Goal: Transaction & Acquisition: Download file/media

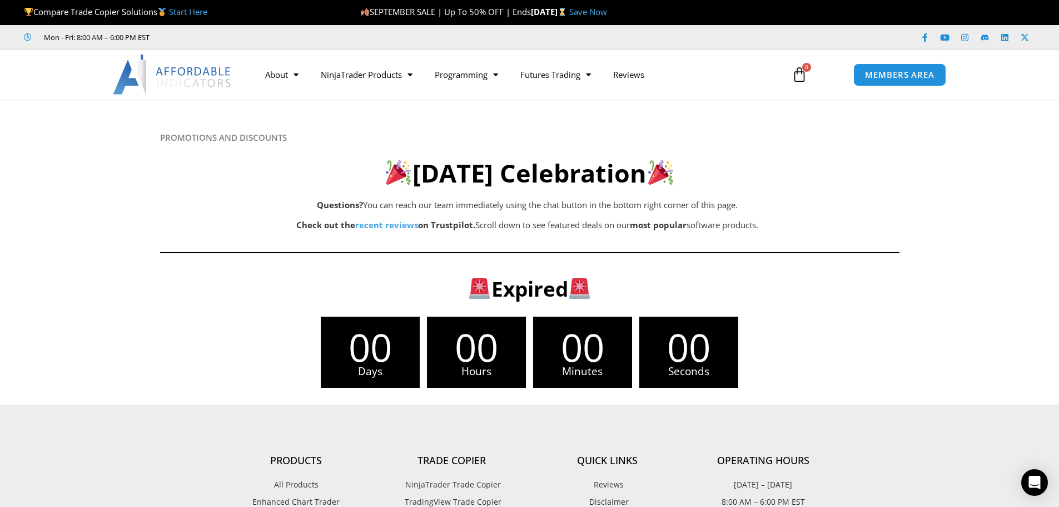
click at [188, 74] on img at bounding box center [173, 74] width 120 height 40
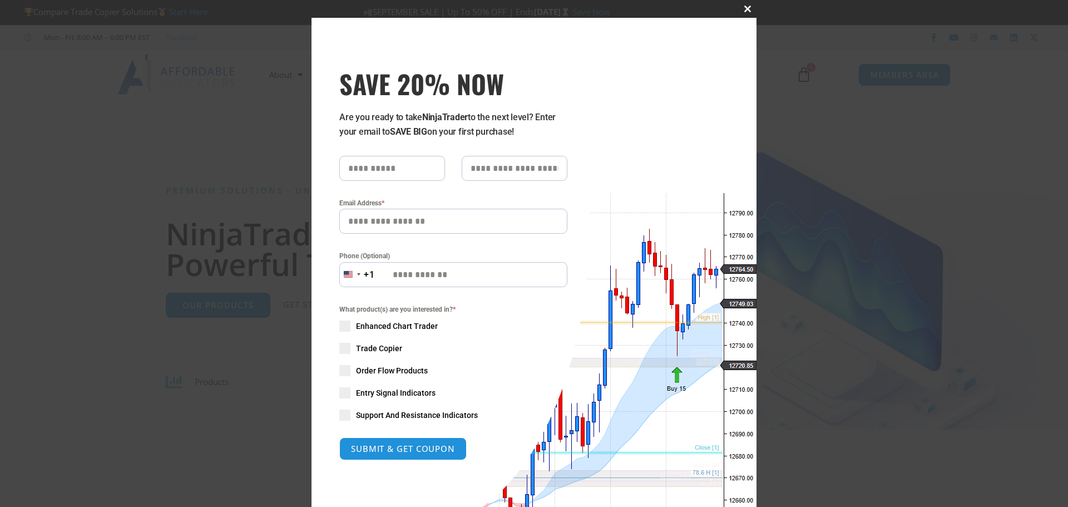
drag, startPoint x: 0, startPoint y: 0, endPoint x: 739, endPoint y: 11, distance: 739.1
click at [739, 11] on span "SAVE 20% NOW popup" at bounding box center [747, 9] width 18 height 7
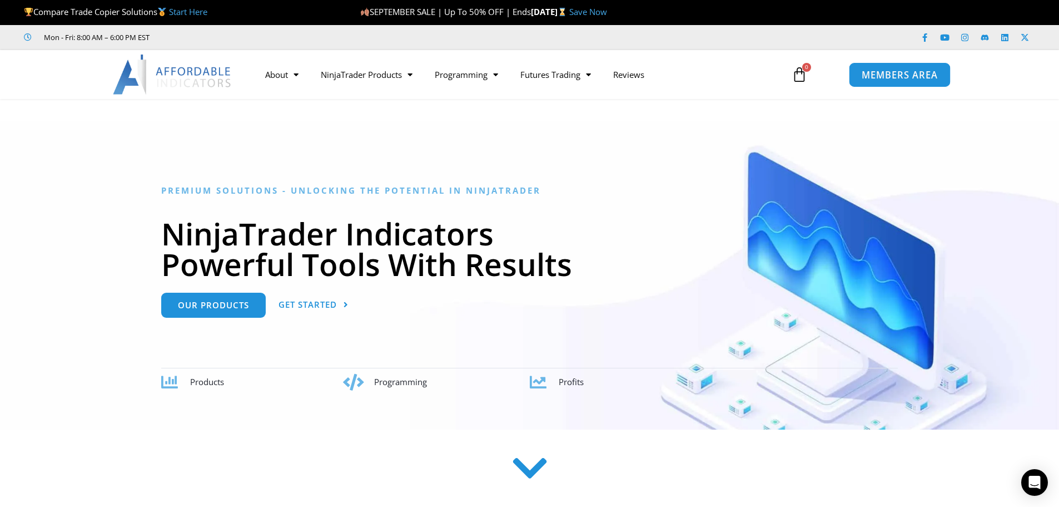
click at [891, 79] on span "MEMBERS AREA" at bounding box center [900, 74] width 76 height 9
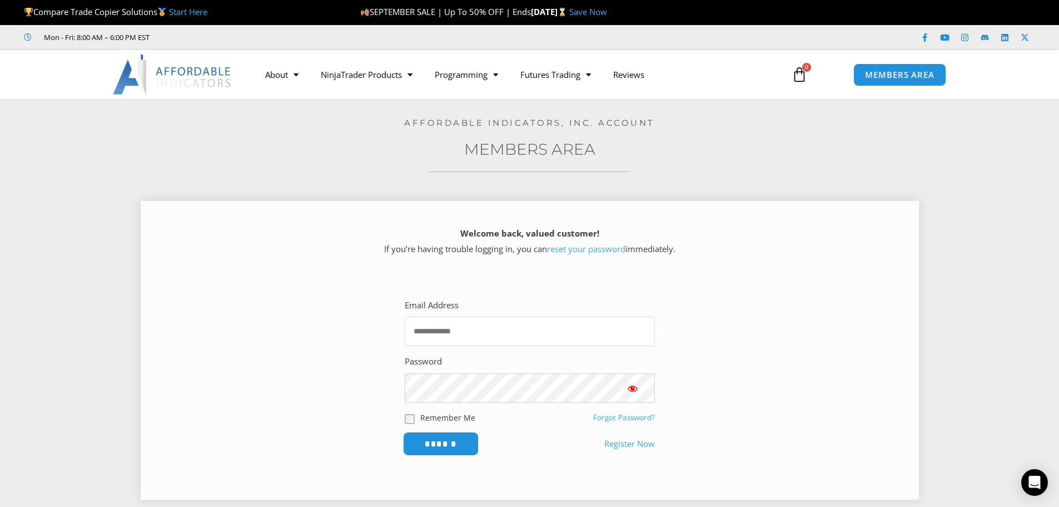
type input "**********"
click at [438, 445] on input "******" at bounding box center [441, 443] width 76 height 24
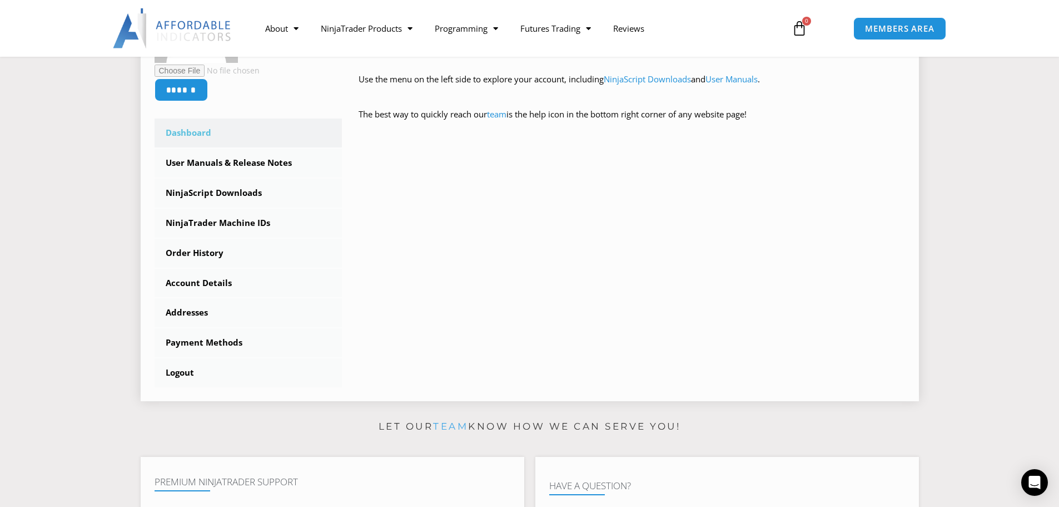
scroll to position [278, 0]
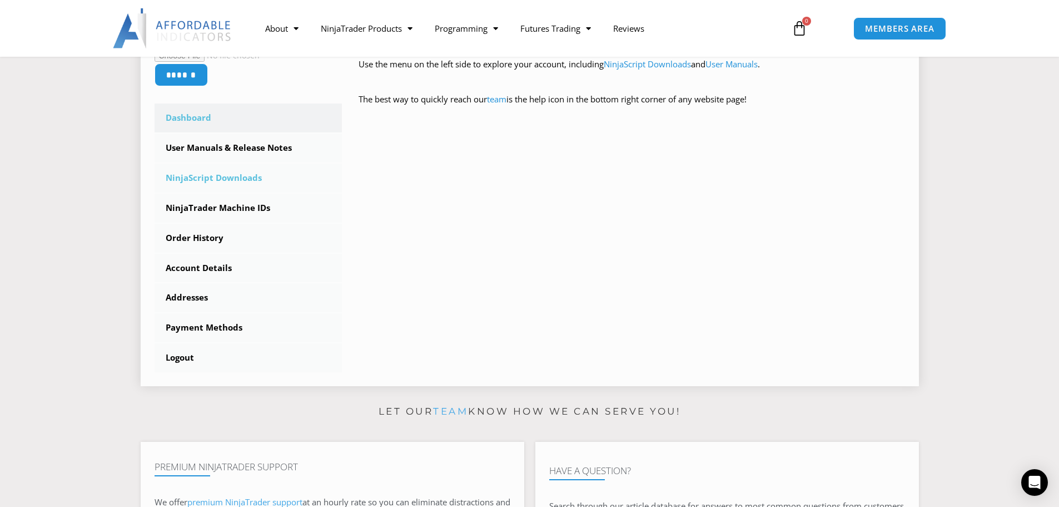
click at [241, 181] on link "NinjaScript Downloads" at bounding box center [249, 177] width 188 height 29
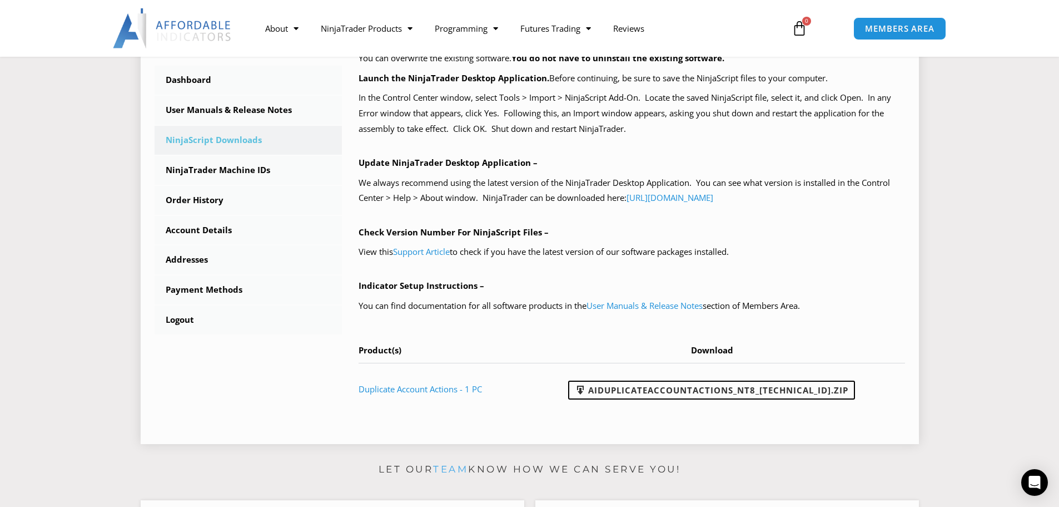
scroll to position [278, 0]
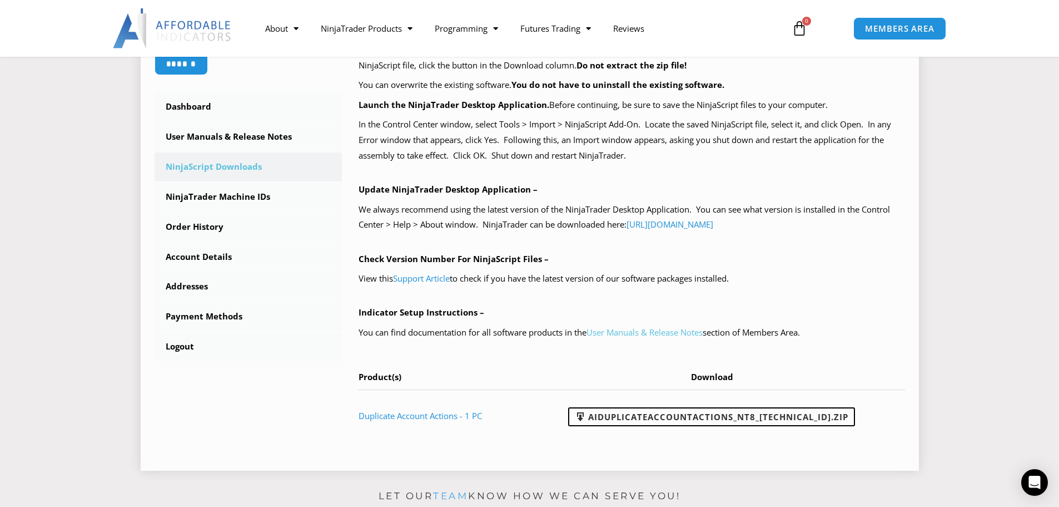
click at [664, 331] on link "User Manuals & Release Notes" at bounding box center [645, 331] width 116 height 11
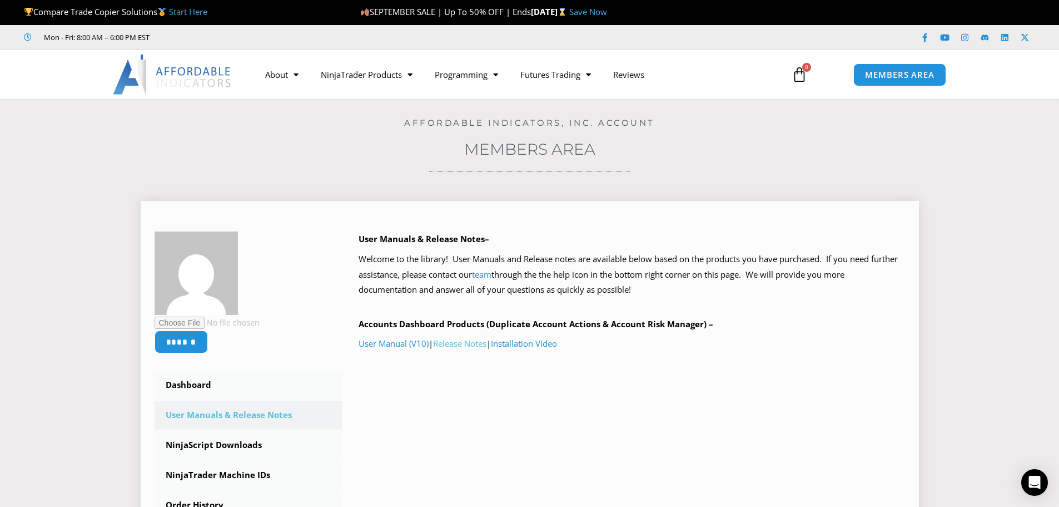
click at [474, 343] on link "Release Notes" at bounding box center [459, 343] width 53 height 11
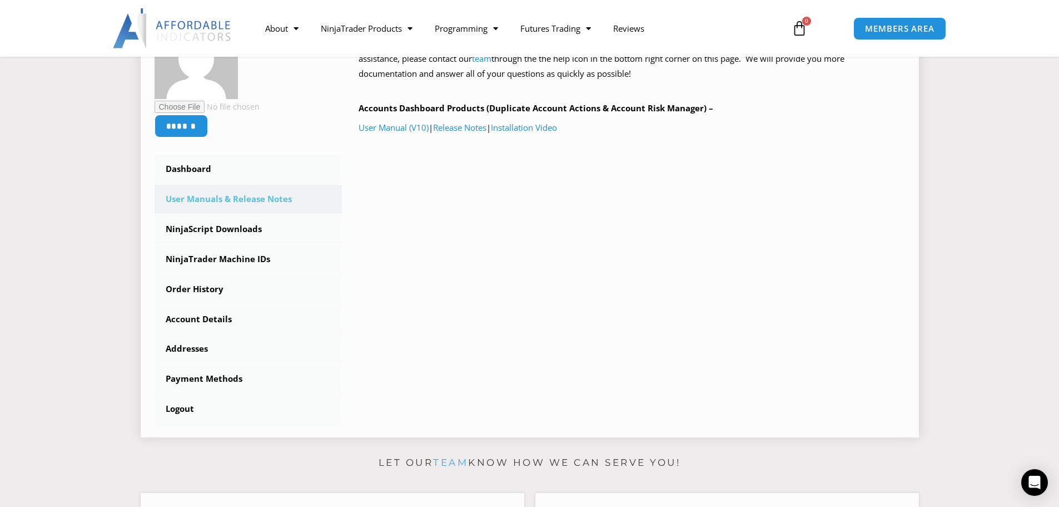
scroll to position [222, 0]
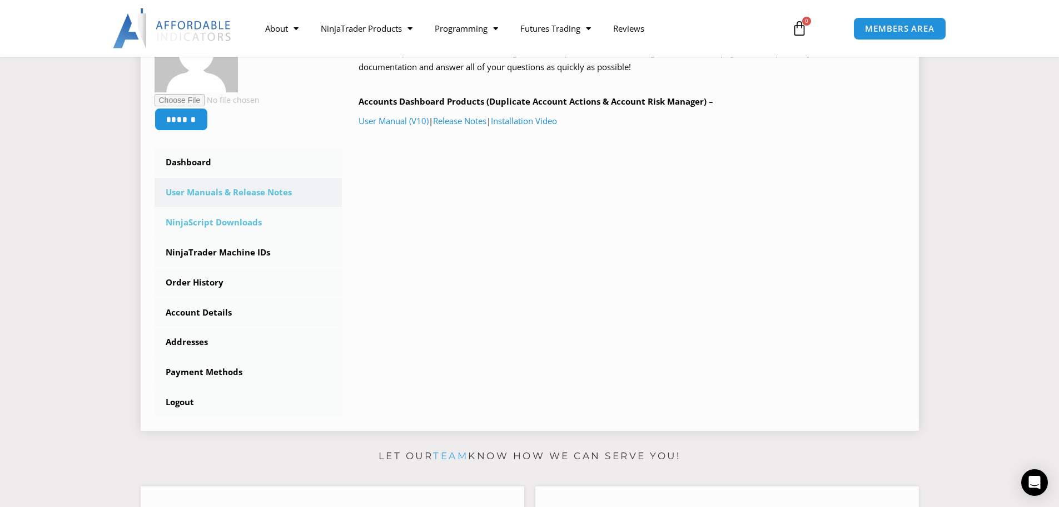
click at [234, 226] on link "NinjaScript Downloads" at bounding box center [249, 222] width 188 height 29
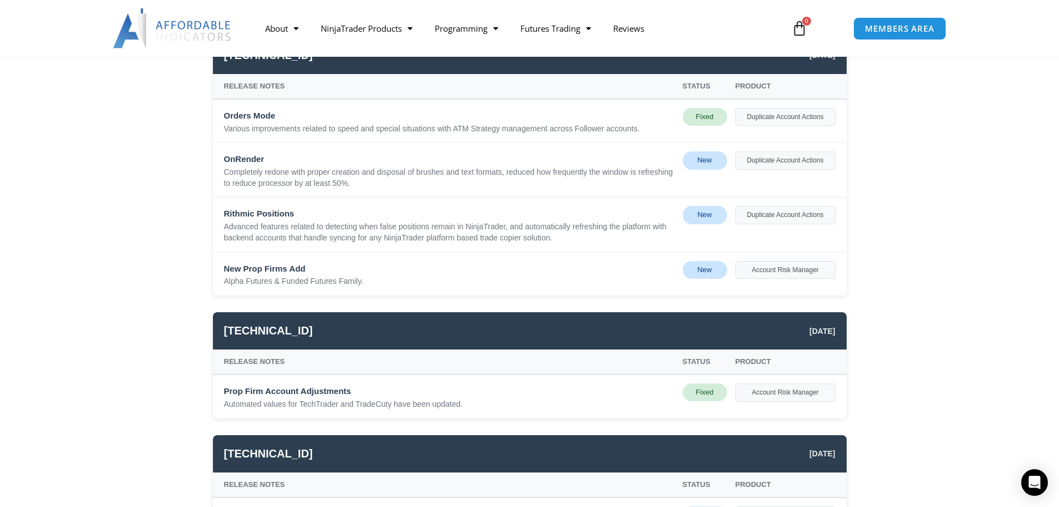
scroll to position [222, 0]
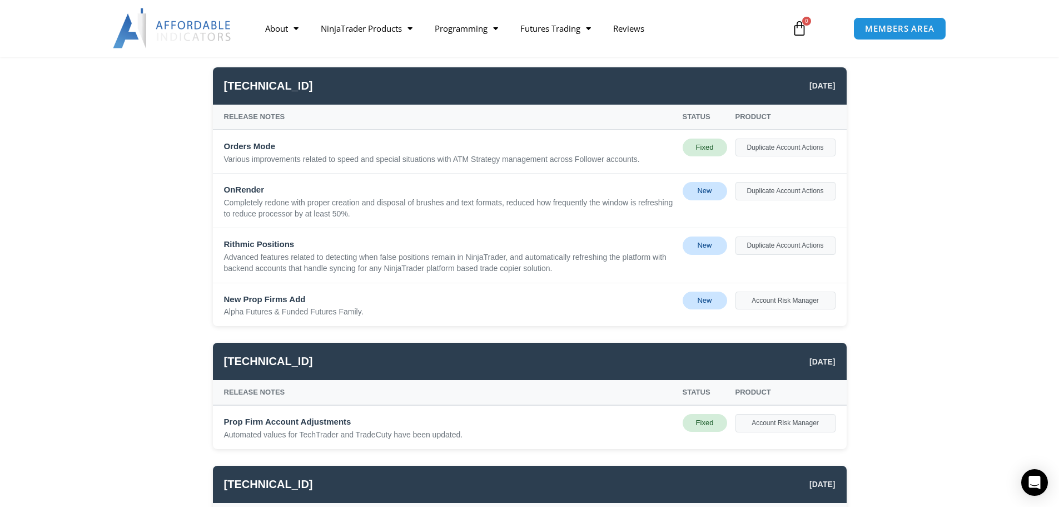
click at [698, 302] on div "New" at bounding box center [705, 300] width 44 height 18
click at [568, 162] on div "Various improvements related to speed and special situations with ATM Strategy …" at bounding box center [449, 159] width 450 height 11
click at [698, 148] on div "Fixed" at bounding box center [705, 147] width 44 height 18
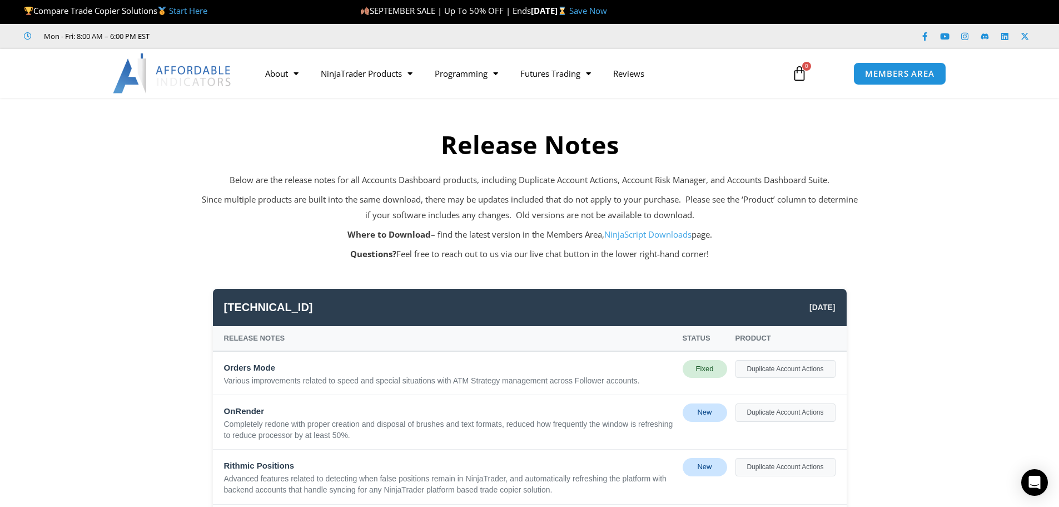
scroll to position [0, 0]
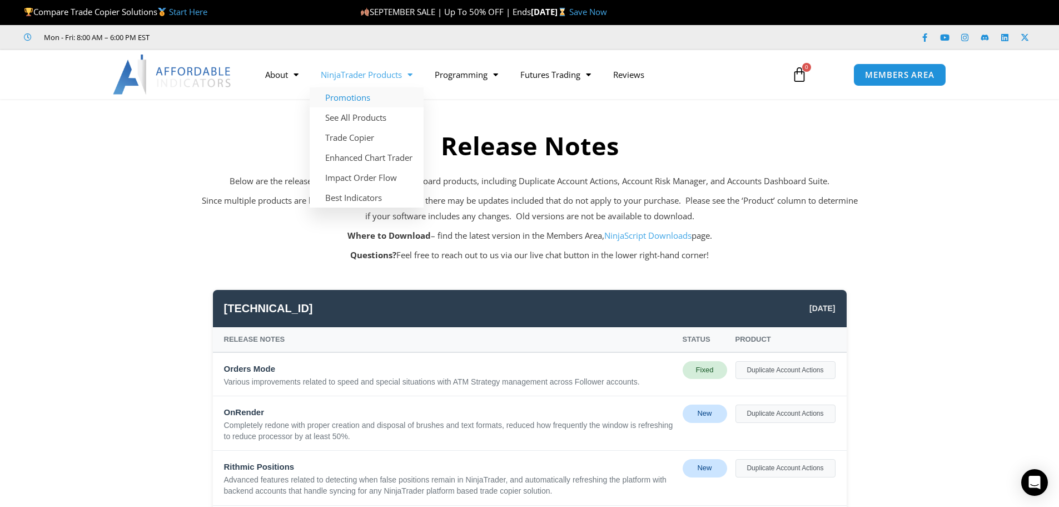
click at [354, 101] on link "Promotions" at bounding box center [367, 97] width 114 height 20
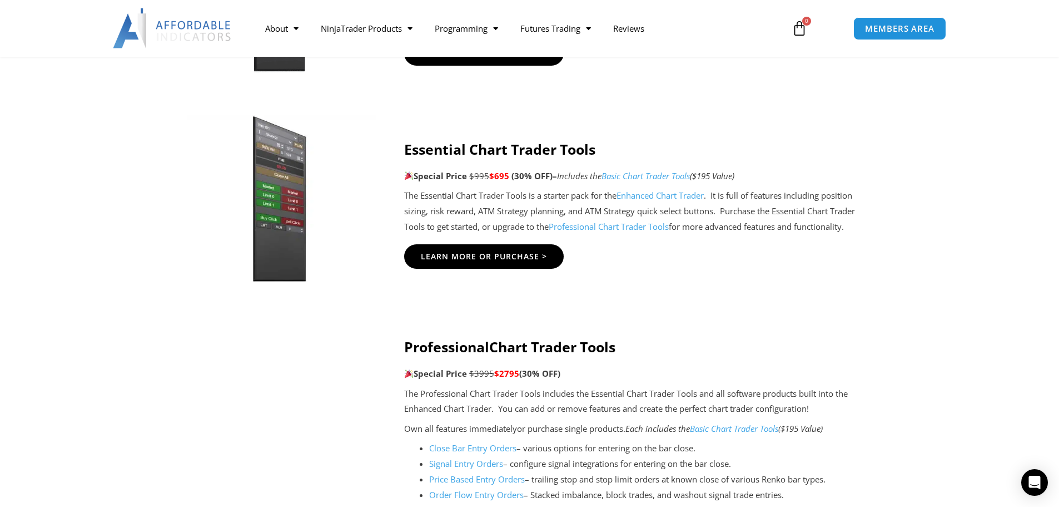
scroll to position [1057, 0]
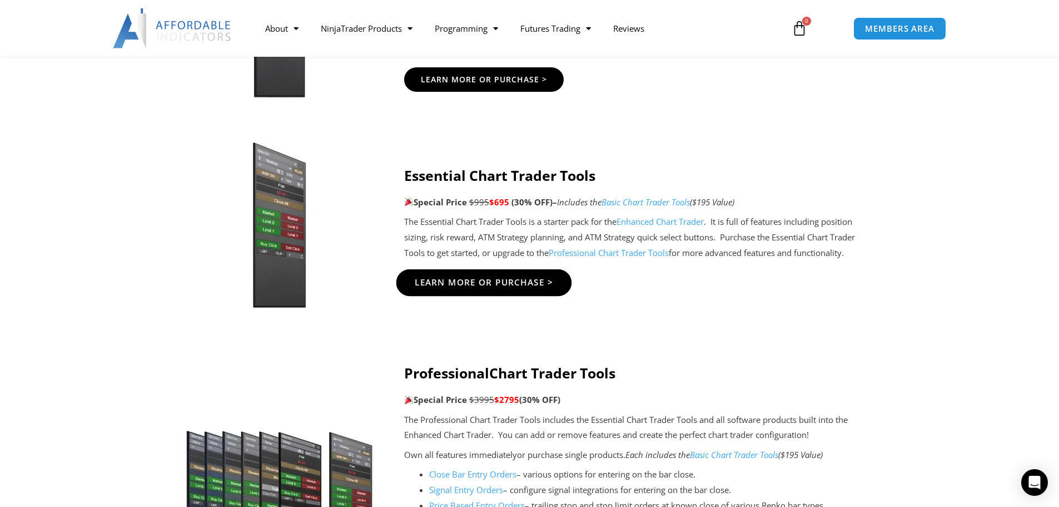
click at [549, 284] on span "Learn More Or Purchase >" at bounding box center [483, 282] width 139 height 8
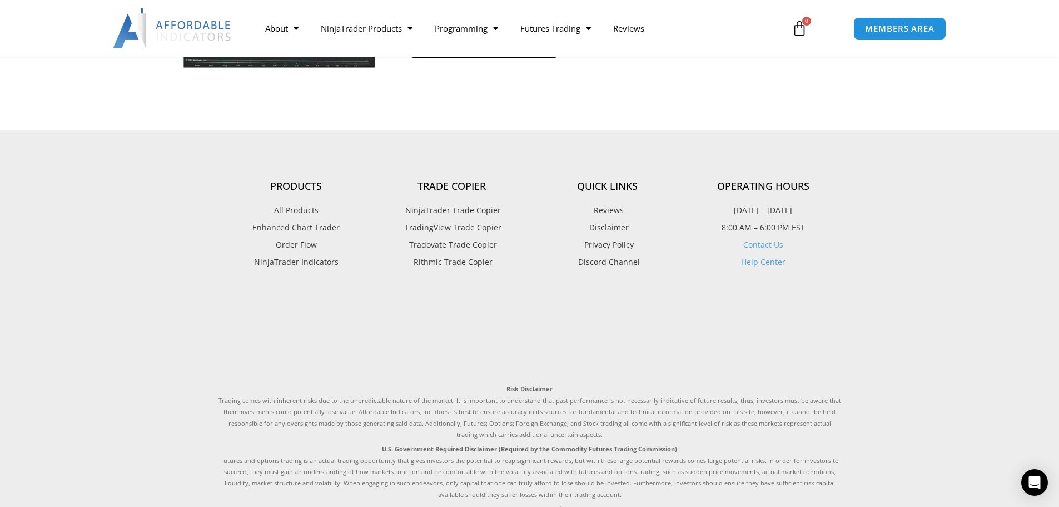
scroll to position [2362, 0]
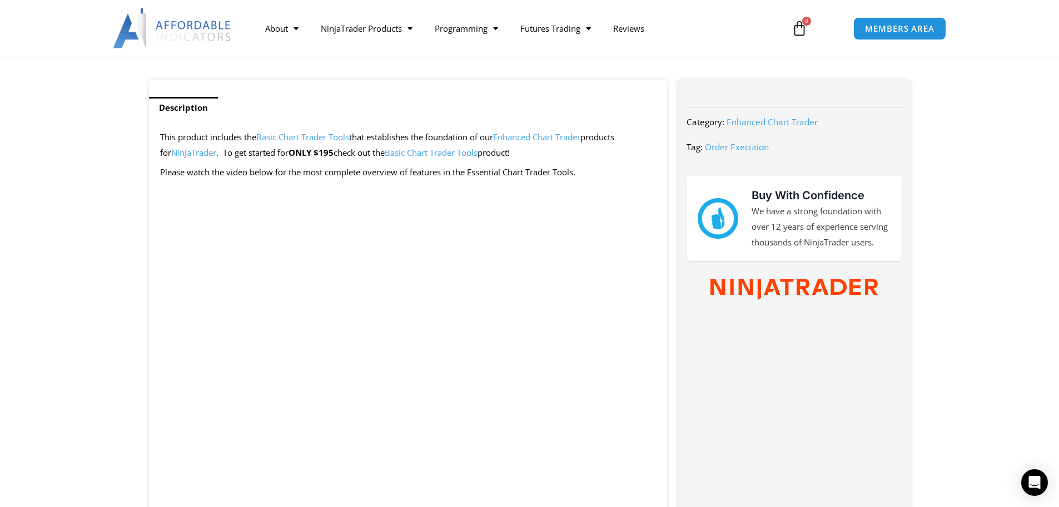
scroll to position [445, 0]
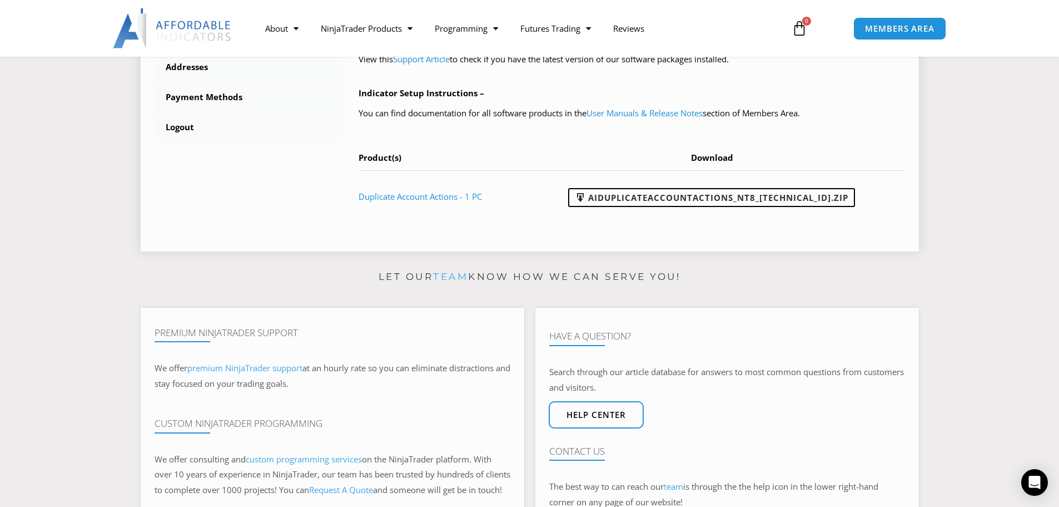
scroll to position [500, 0]
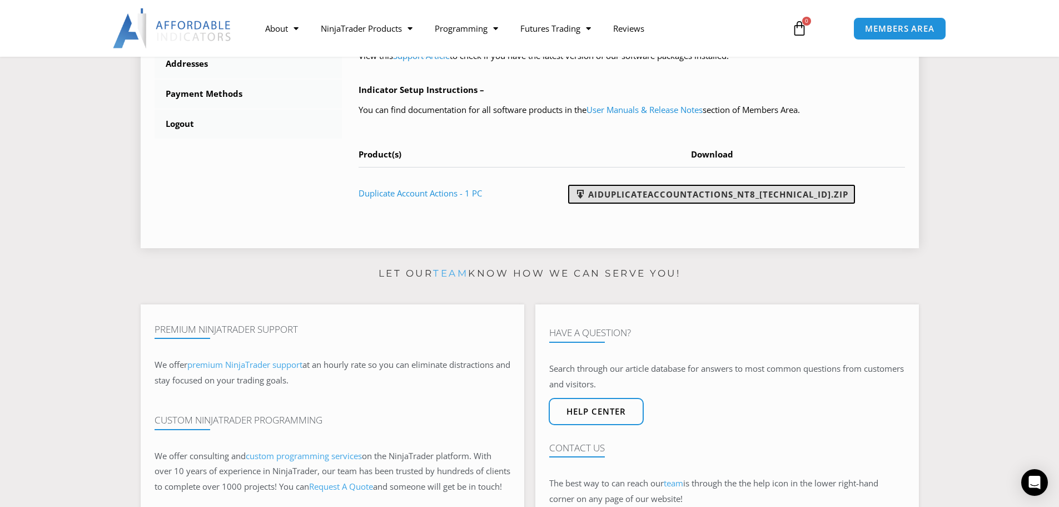
click at [686, 196] on link "AIDuplicateAccountActions_NT8_[TECHNICAL_ID].zip" at bounding box center [711, 194] width 287 height 19
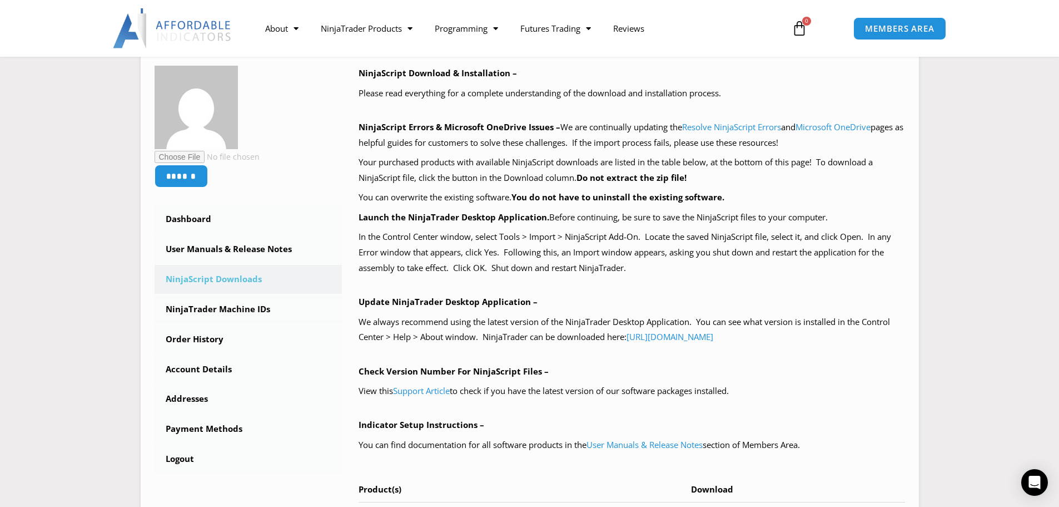
scroll to position [111, 0]
